Goal: Check status

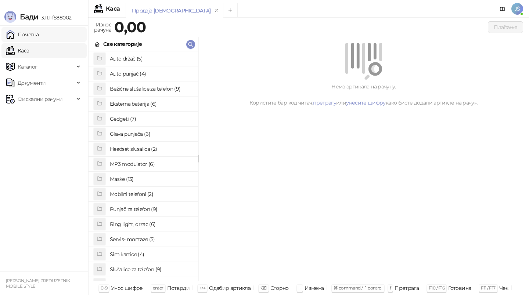
click at [32, 29] on link "Почетна" at bounding box center [22, 34] width 33 height 15
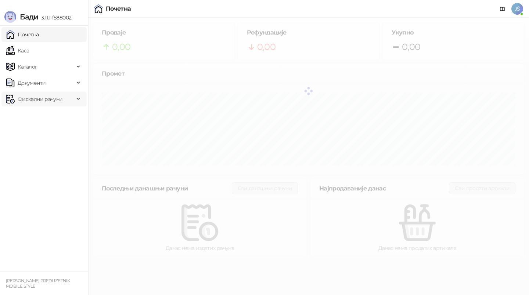
click at [37, 100] on span "Фискални рачуни" at bounding box center [40, 99] width 45 height 15
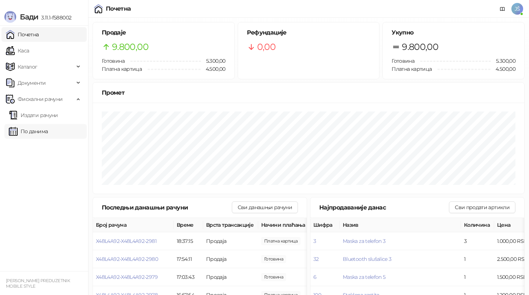
click at [36, 126] on link "По данима" at bounding box center [28, 131] width 39 height 15
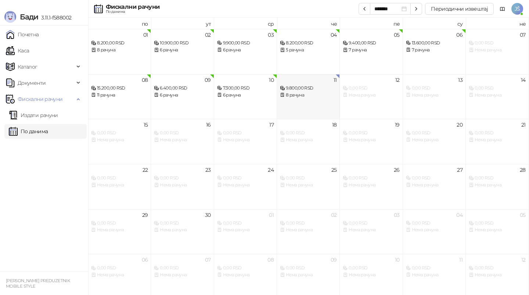
click at [327, 92] on div "8 рачуна" at bounding box center [308, 95] width 57 height 7
